Goal: Communication & Community: Answer question/provide support

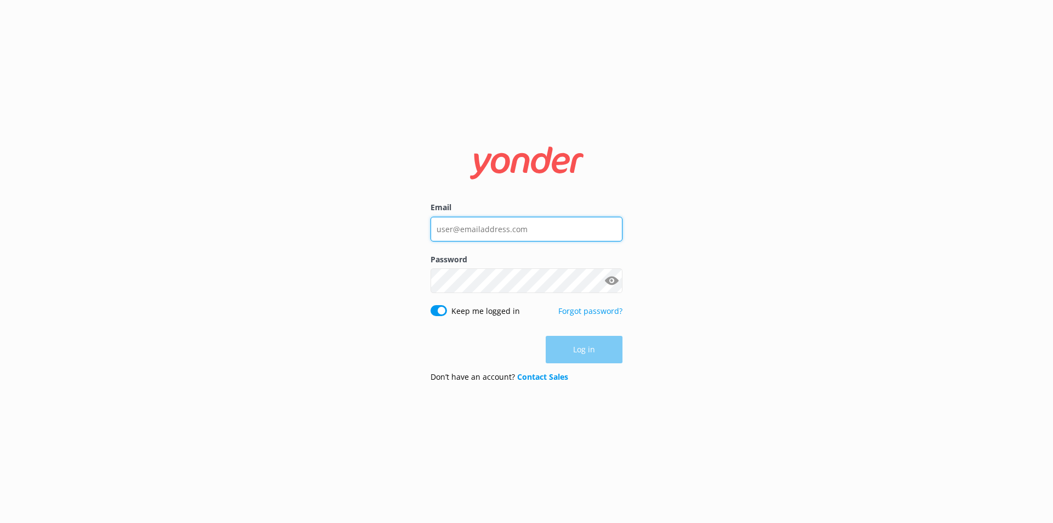
type input "[EMAIL_ADDRESS][DOMAIN_NAME]"
click at [584, 353] on div "Log in" at bounding box center [526, 349] width 192 height 27
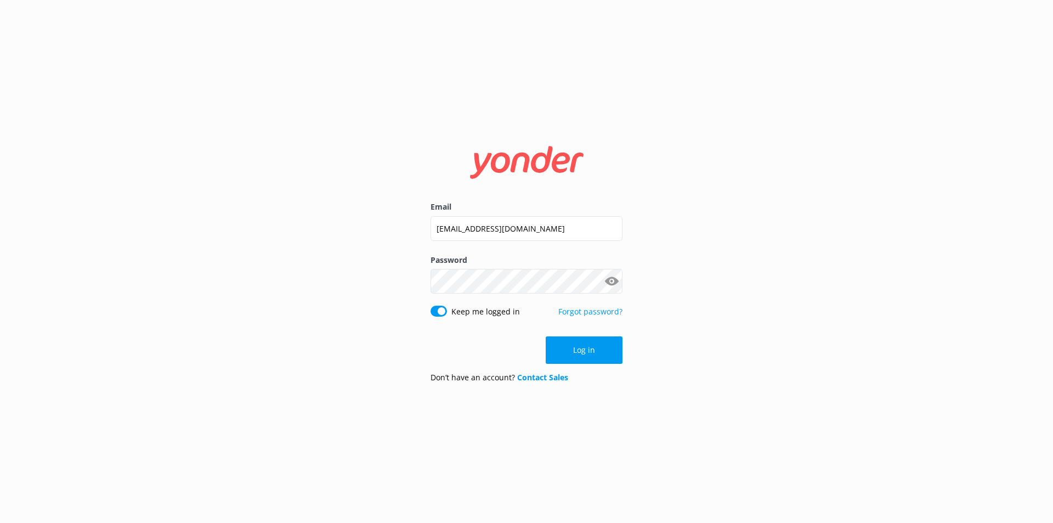
click at [584, 353] on button "Log in" at bounding box center [584, 349] width 77 height 27
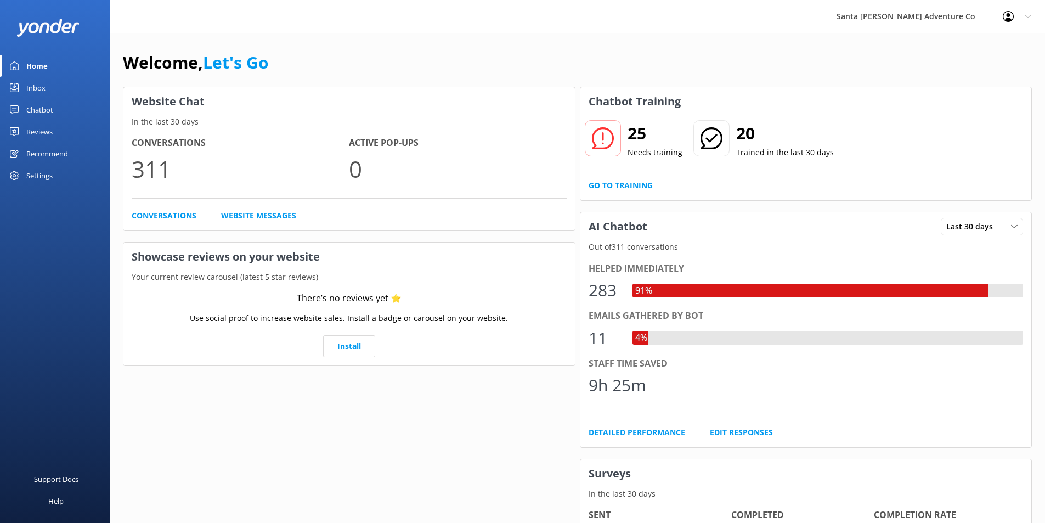
click at [33, 86] on div "Inbox" at bounding box center [35, 88] width 19 height 22
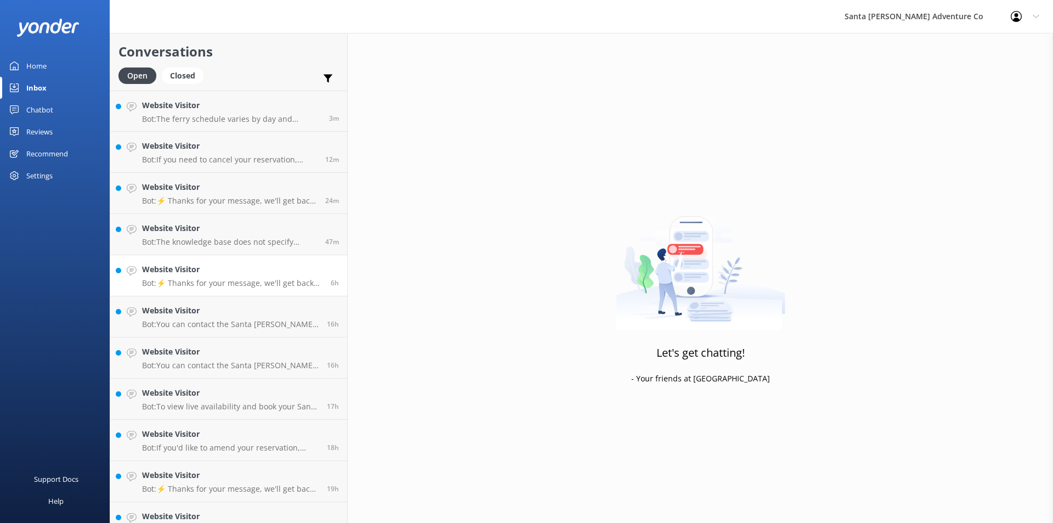
click at [194, 277] on div "Website Visitor Bot: ⚡ Thanks for your message, we'll get back to you as soon a…" at bounding box center [232, 275] width 180 height 24
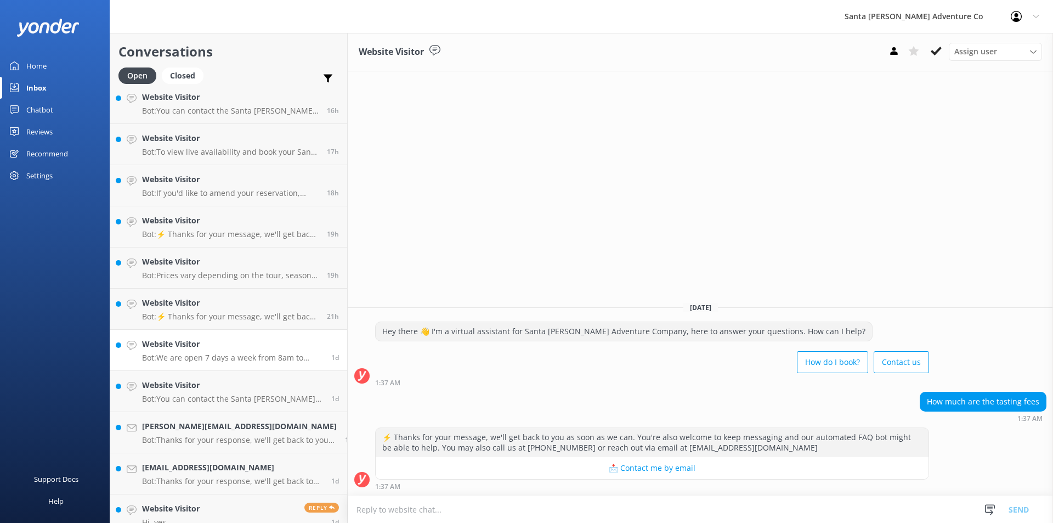
scroll to position [219, 0]
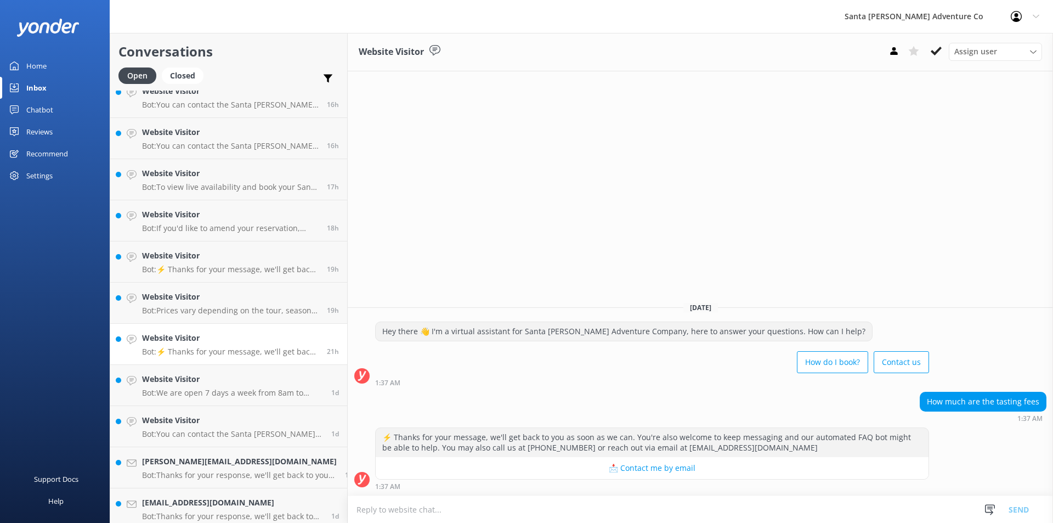
click at [207, 340] on h4 "Website Visitor" at bounding box center [230, 338] width 177 height 12
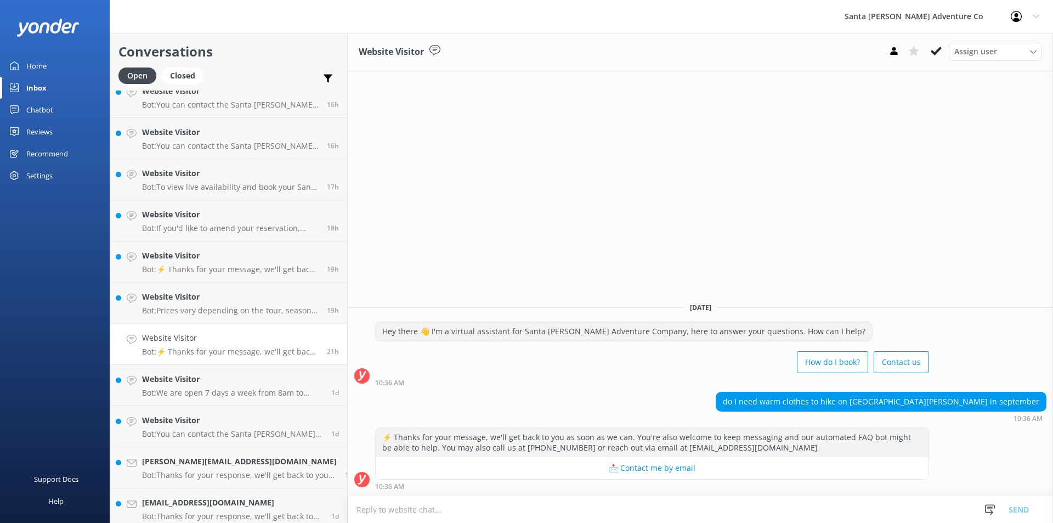
click at [436, 511] on textarea at bounding box center [700, 509] width 705 height 27
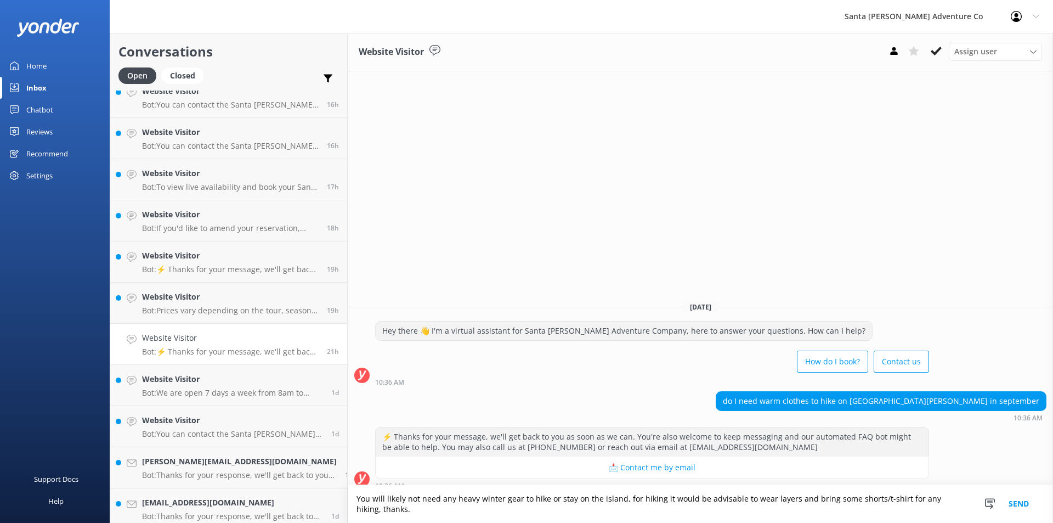
click at [551, 512] on textarea "You will likely not need any heavy winter gear to hike or stay on the island, f…" at bounding box center [700, 504] width 705 height 38
type textarea "You will likely not need any heavy winter gear to hike or visit on the island, …"
click at [1017, 507] on button "Send" at bounding box center [1018, 504] width 41 height 38
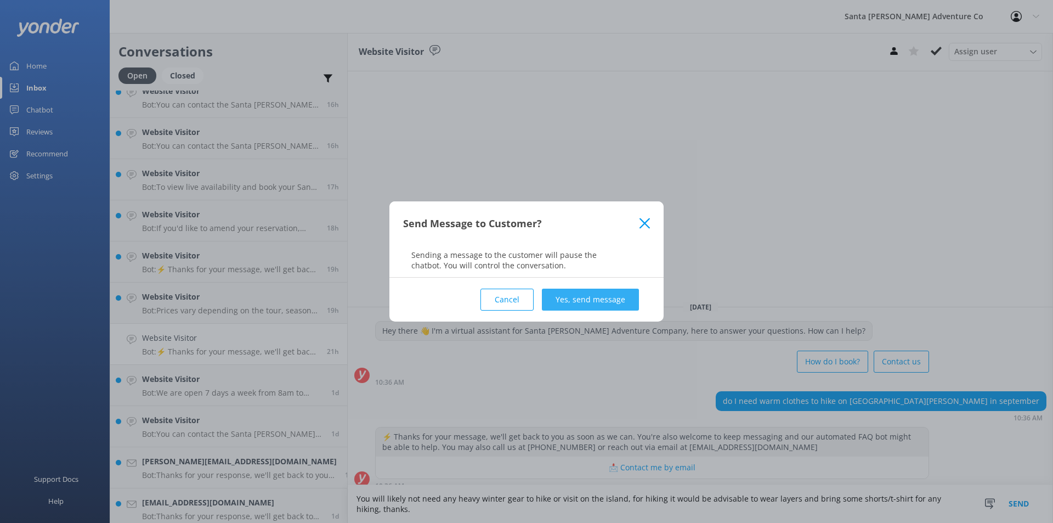
click at [625, 299] on button "Yes, send message" at bounding box center [590, 299] width 97 height 22
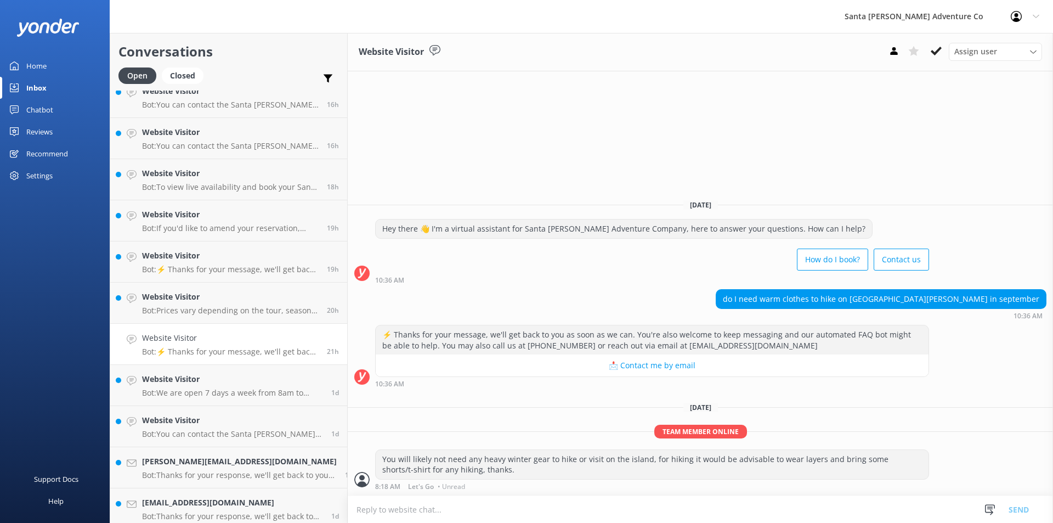
scroll to position [329, 0]
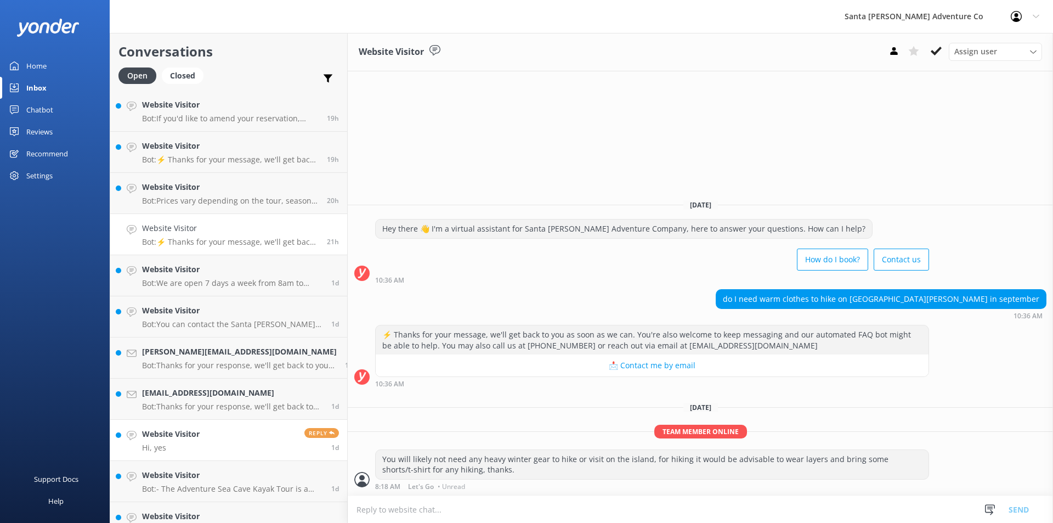
click at [211, 451] on link "Website Visitor Hi, yes Reply 1d" at bounding box center [228, 439] width 237 height 41
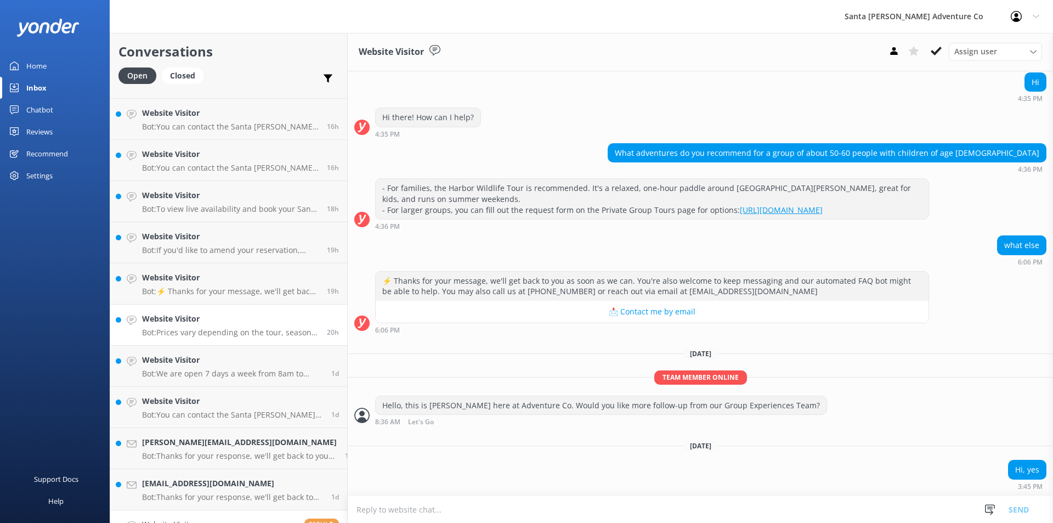
scroll to position [219, 0]
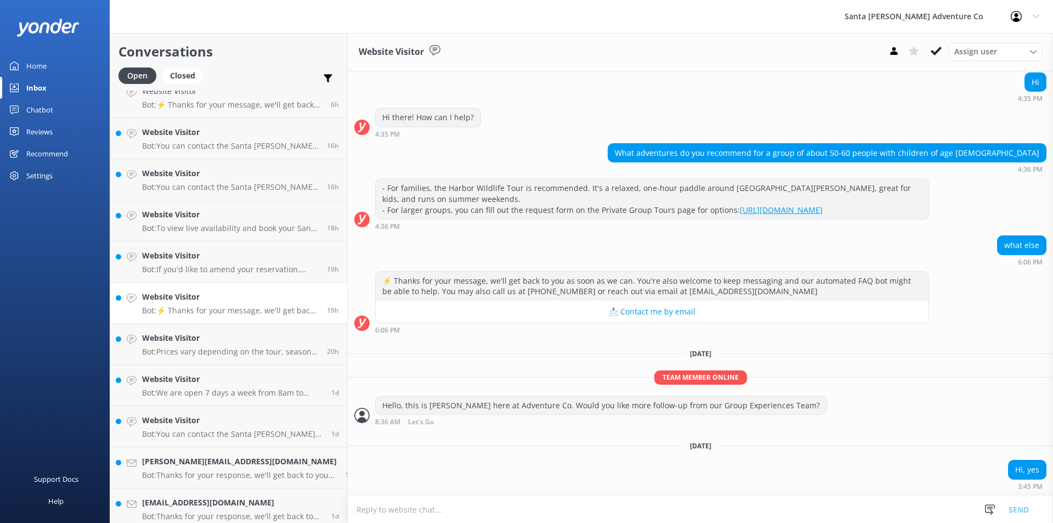
click at [191, 311] on p "Bot: ⚡ Thanks for your message, we'll get back to you as soon as we can. You're…" at bounding box center [230, 310] width 177 height 10
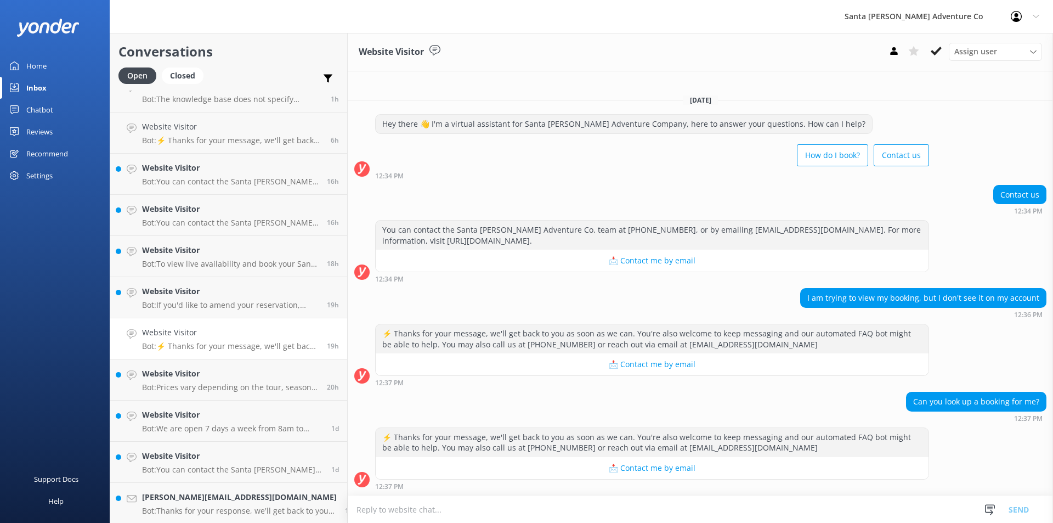
scroll to position [165, 0]
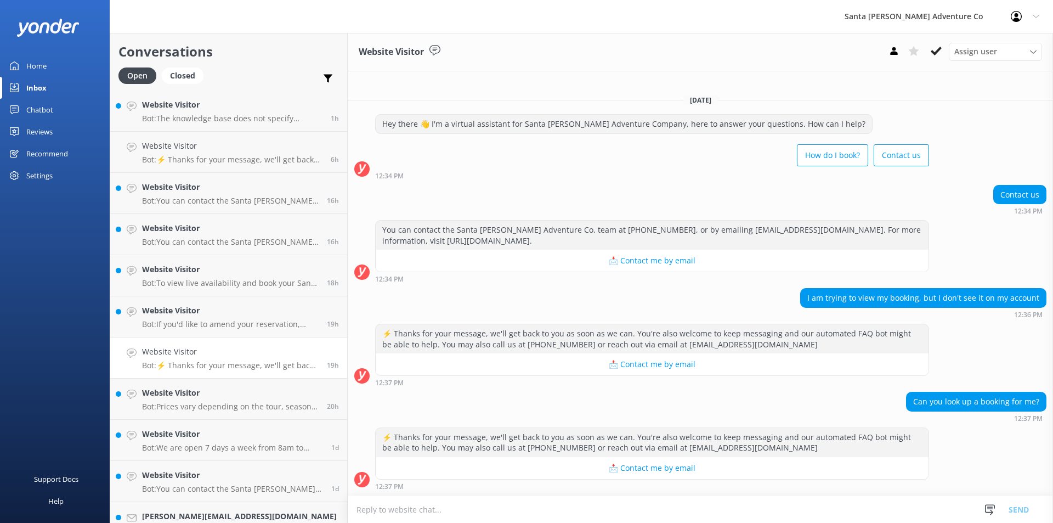
click at [366, 508] on textarea at bounding box center [700, 509] width 705 height 27
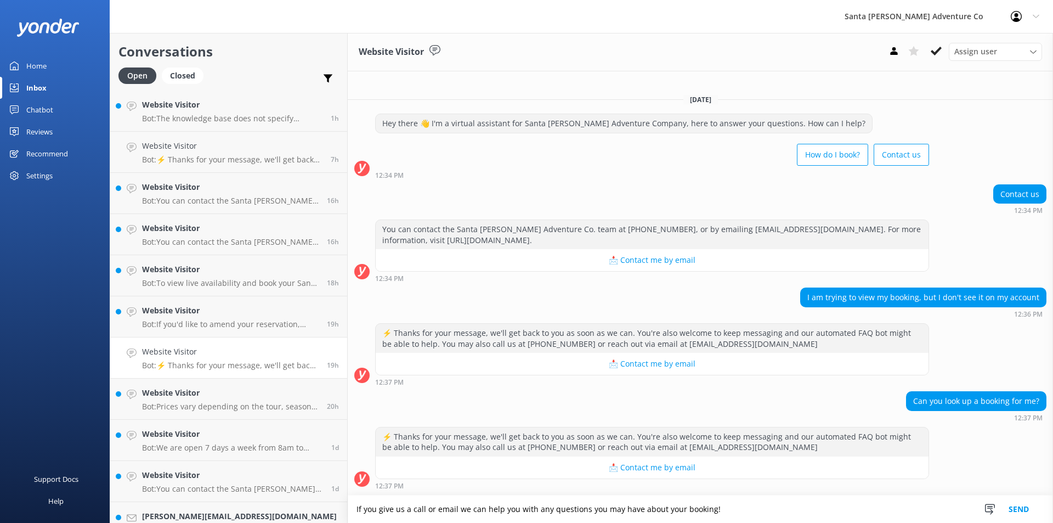
type textarea "If you give us a call or email we can help you with any questions you may have …"
click at [1019, 511] on button "Send" at bounding box center [1018, 508] width 41 height 27
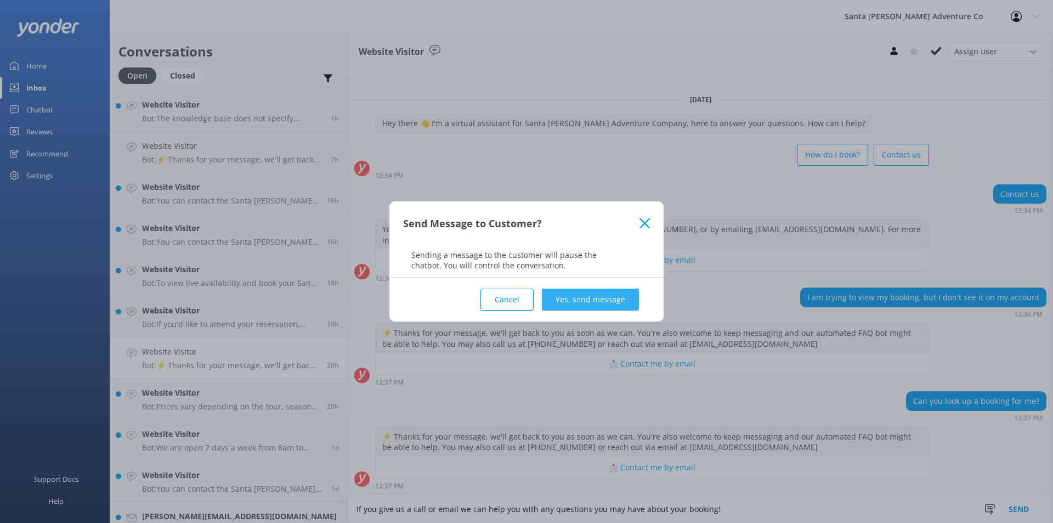
click at [604, 299] on button "Yes, send message" at bounding box center [590, 299] width 97 height 22
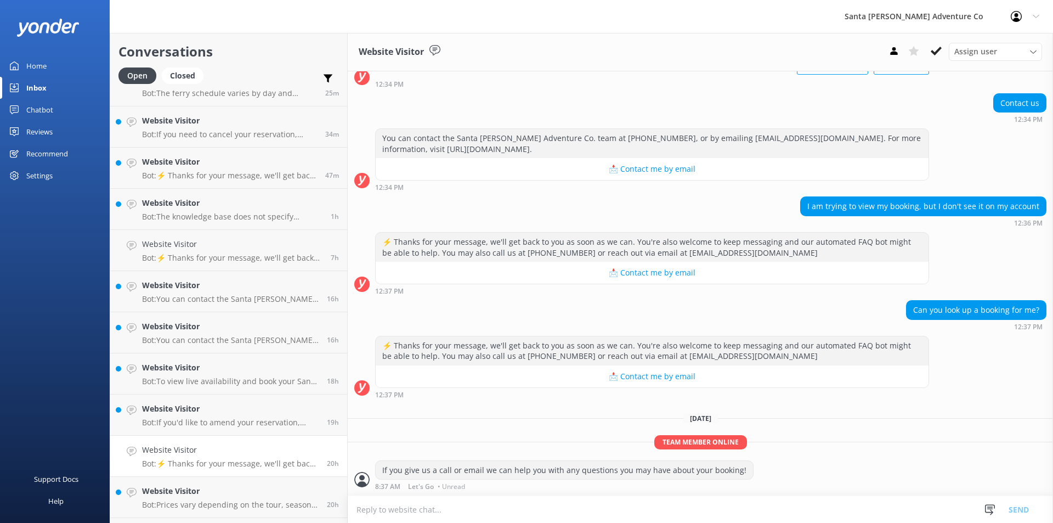
scroll to position [55, 0]
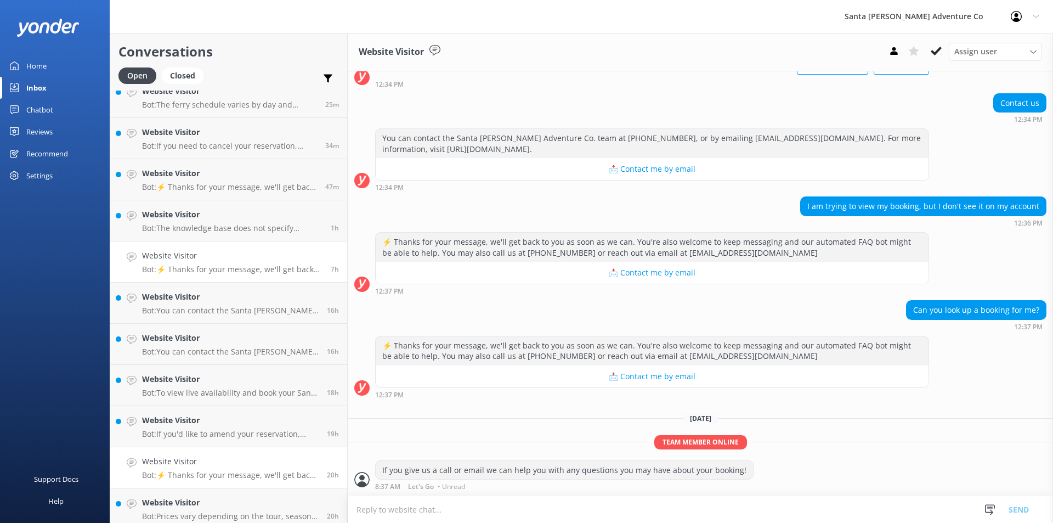
click at [179, 253] on h4 "Website Visitor" at bounding box center [232, 256] width 180 height 12
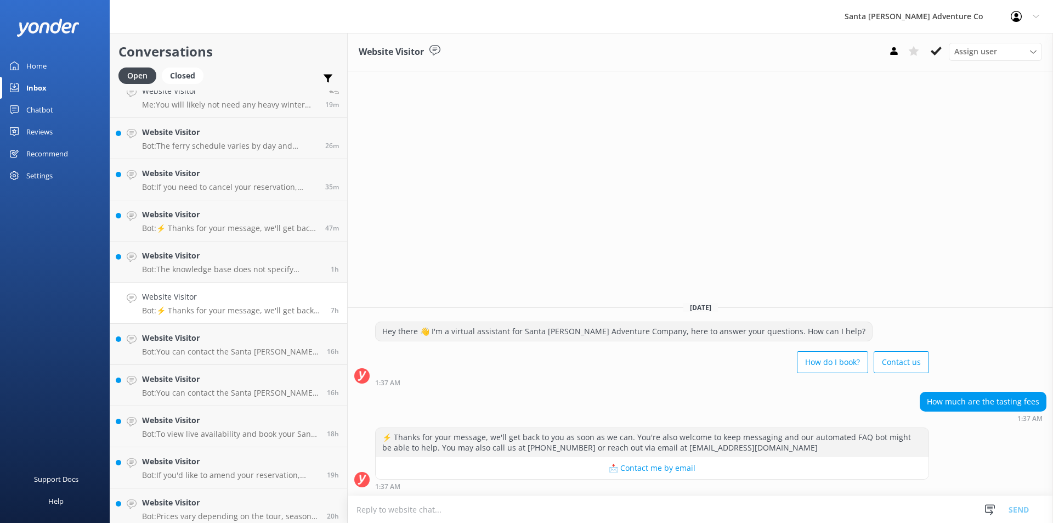
click at [452, 510] on textarea at bounding box center [700, 509] width 705 height 27
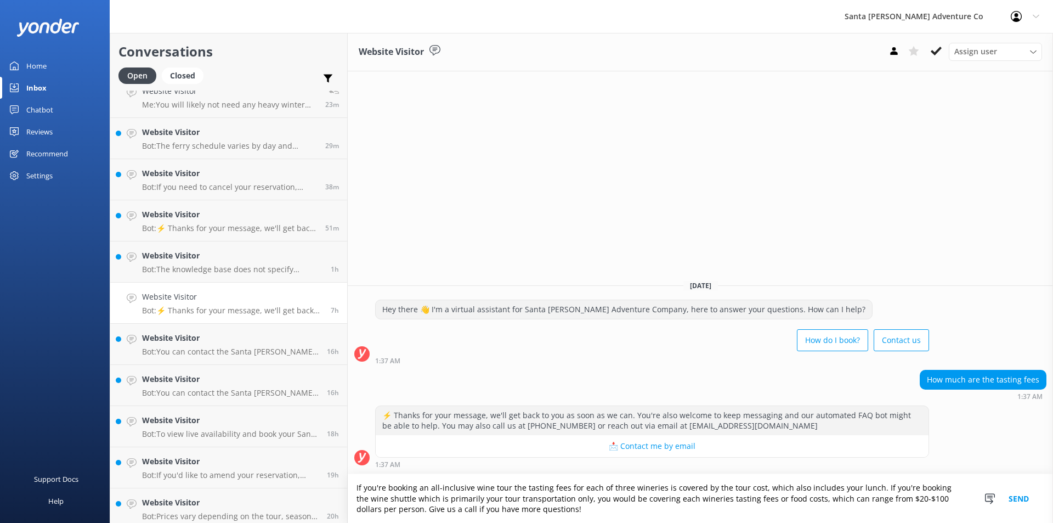
type textarea "If you're booking an all-inclusive wine tour the tasting fees for each of three…"
click at [1022, 498] on button "Send" at bounding box center [1018, 498] width 41 height 49
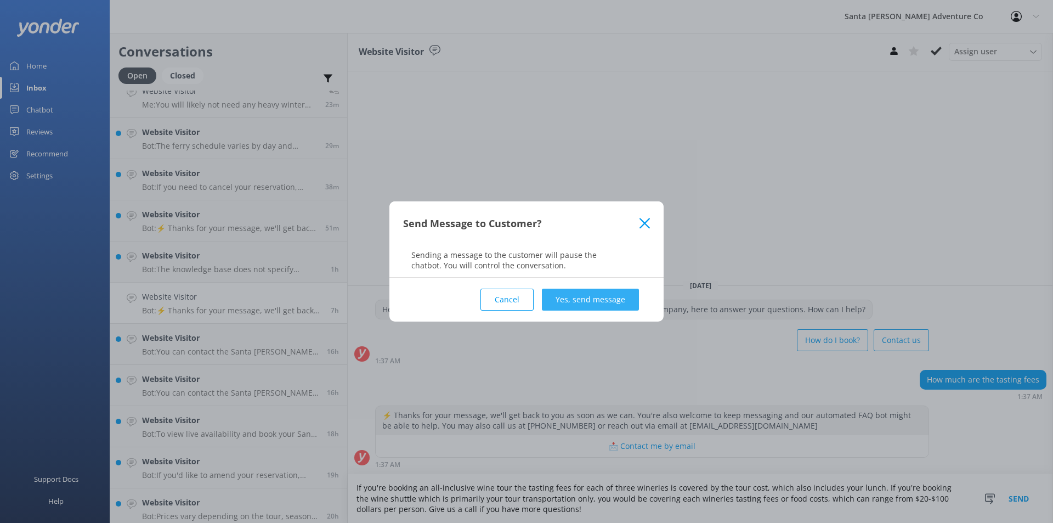
click at [604, 298] on button "Yes, send message" at bounding box center [590, 299] width 97 height 22
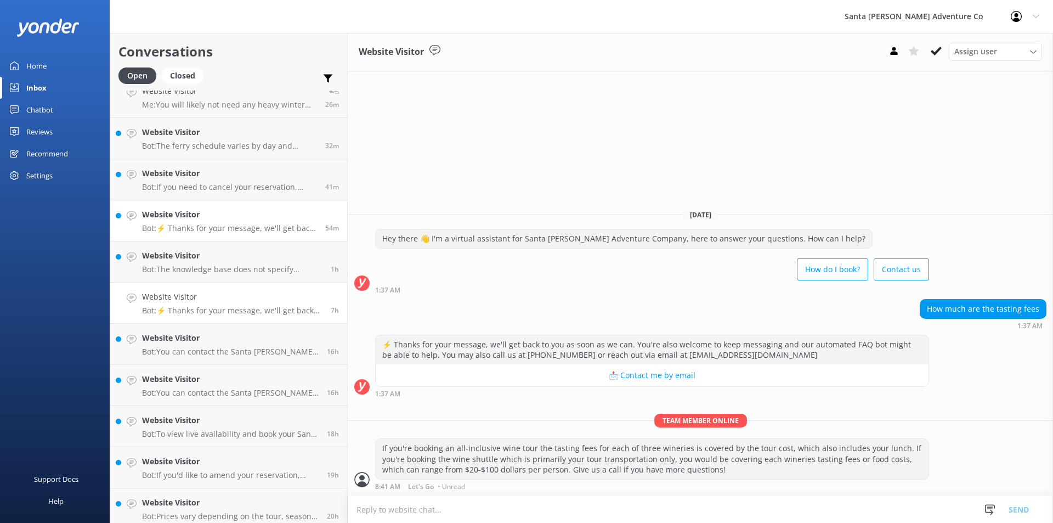
click at [199, 217] on h4 "Website Visitor" at bounding box center [229, 214] width 175 height 12
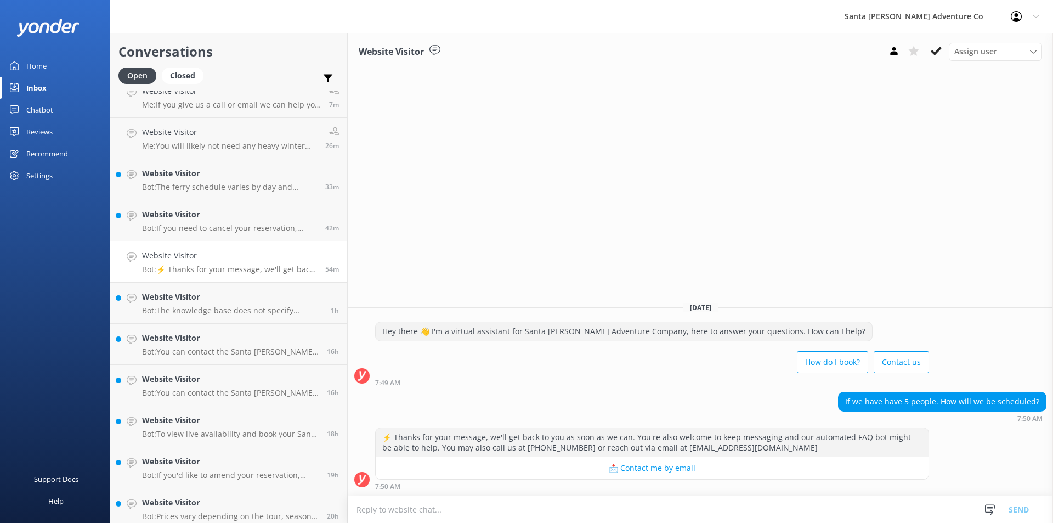
click at [432, 507] on textarea at bounding box center [700, 509] width 705 height 27
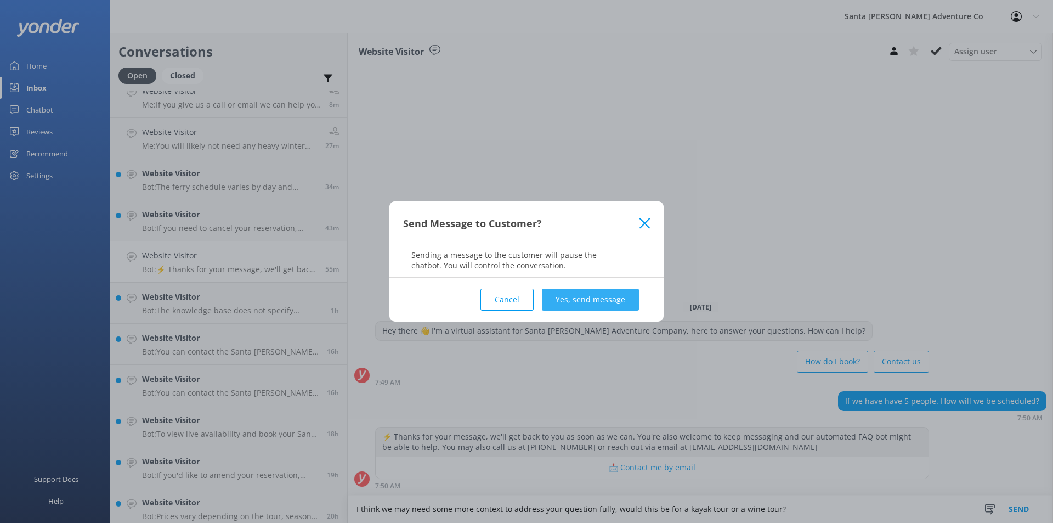
type textarea "I think we may need some more context to address your question fully, would thi…"
click at [588, 300] on button "Yes, send message" at bounding box center [590, 299] width 97 height 22
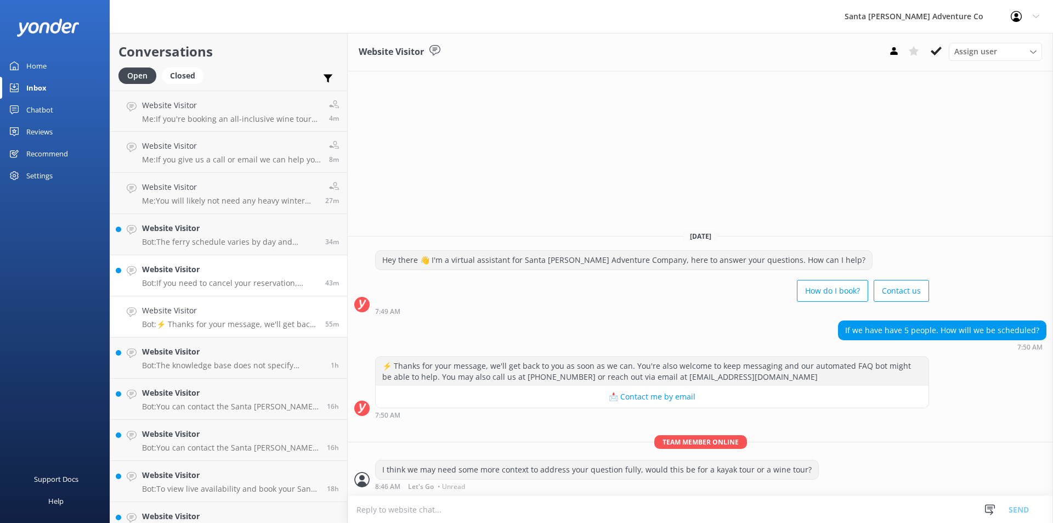
click at [205, 279] on p "Bot: If you need to cancel your reservation, please contact the Santa [PERSON_N…" at bounding box center [229, 283] width 175 height 10
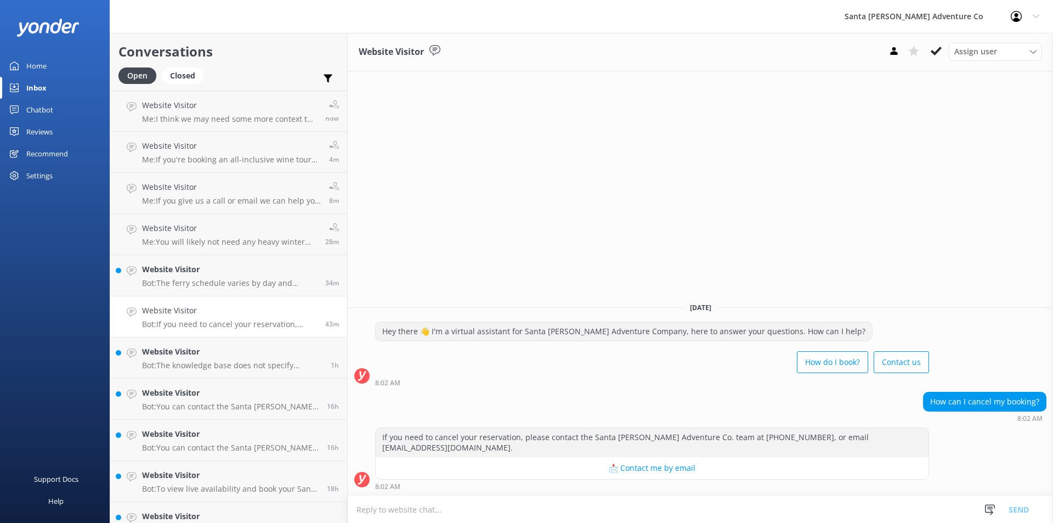
click at [199, 239] on p "Me: You will likely not need any heavy winter gear to hike or visit on the isla…" at bounding box center [229, 242] width 175 height 10
